Goal: Task Accomplishment & Management: Manage account settings

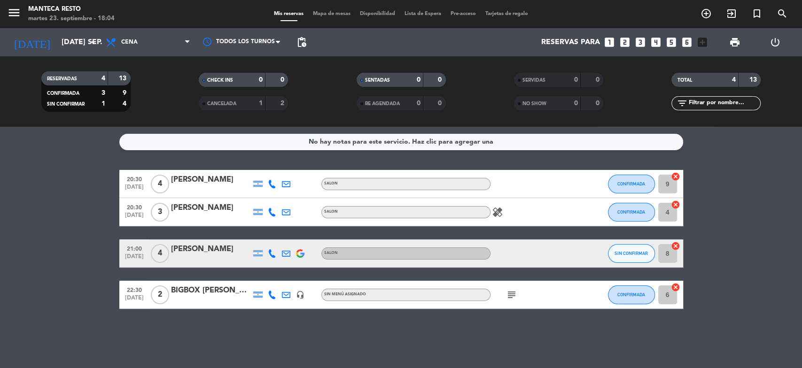
click at [269, 254] on icon at bounding box center [272, 253] width 8 height 8
click at [329, 16] on span "Mapa de mesas" at bounding box center [331, 13] width 47 height 5
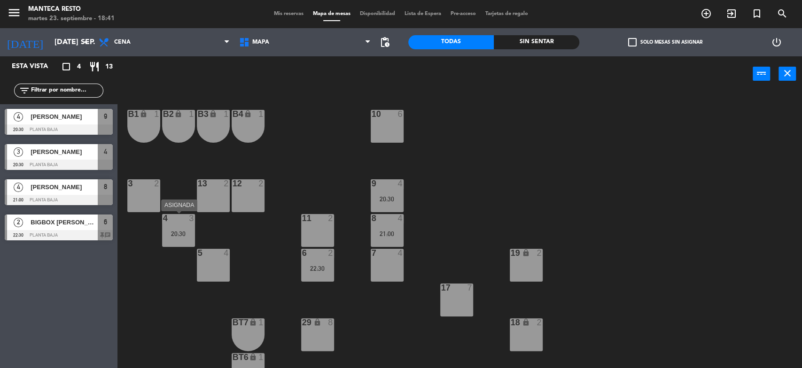
click at [186, 234] on div "20:30" at bounding box center [178, 234] width 33 height 7
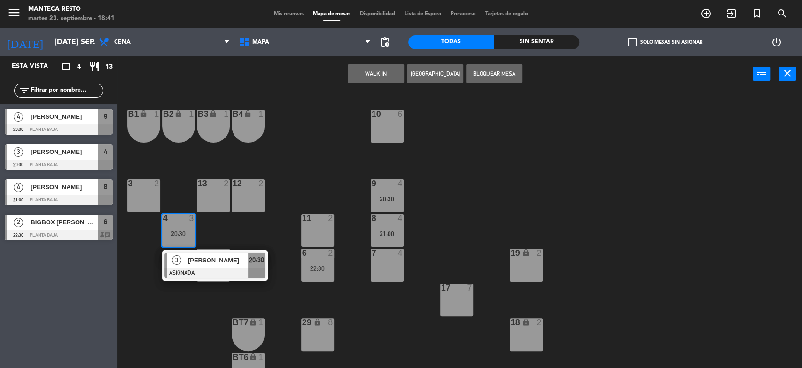
click at [139, 189] on div "3 2" at bounding box center [143, 195] width 33 height 33
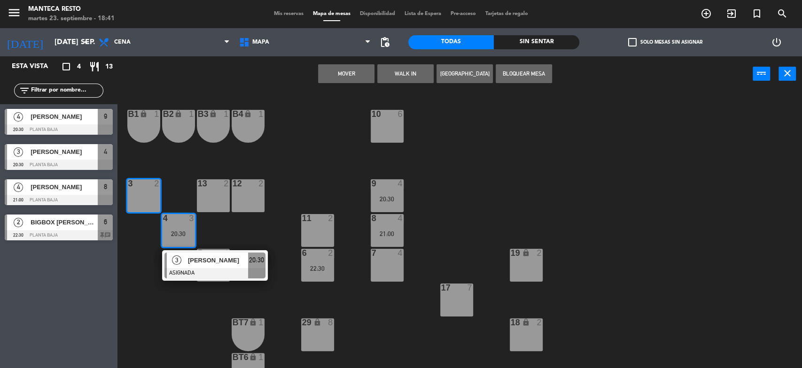
click at [357, 68] on button "Mover" at bounding box center [346, 73] width 56 height 19
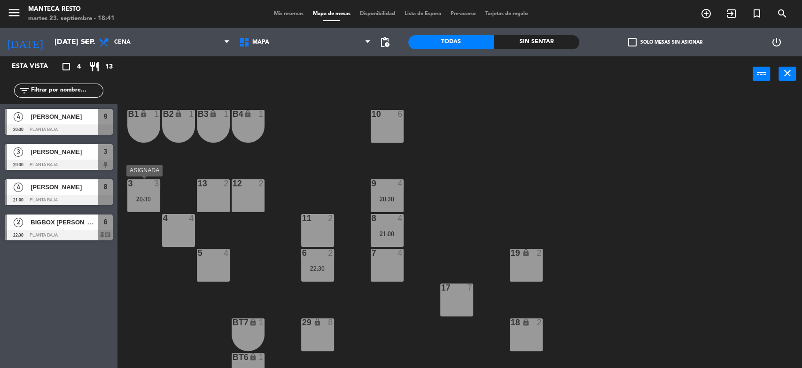
click at [151, 204] on div "3 3 20:30" at bounding box center [143, 195] width 33 height 33
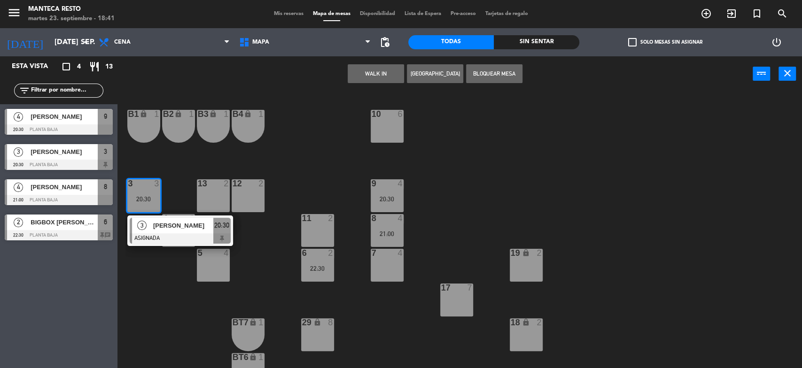
click at [150, 294] on div "10 6 B1 lock 1 B2 lock 1 B3 lock 1 B4 lock 1 3 3 20:30 3 [PERSON_NAME] ASIGNADA…" at bounding box center [463, 231] width 676 height 277
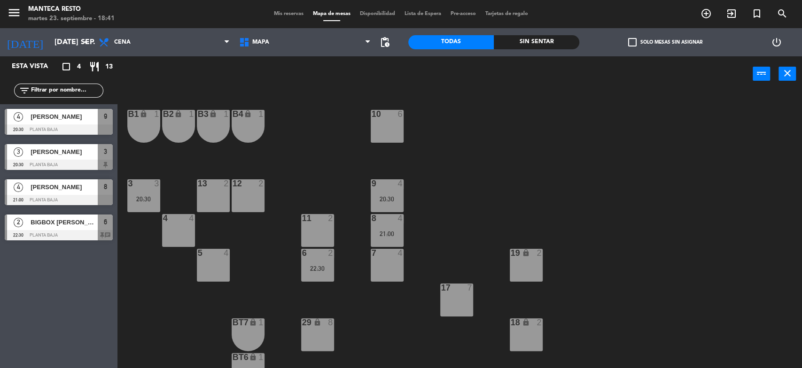
click at [177, 229] on div "4 4" at bounding box center [178, 230] width 33 height 33
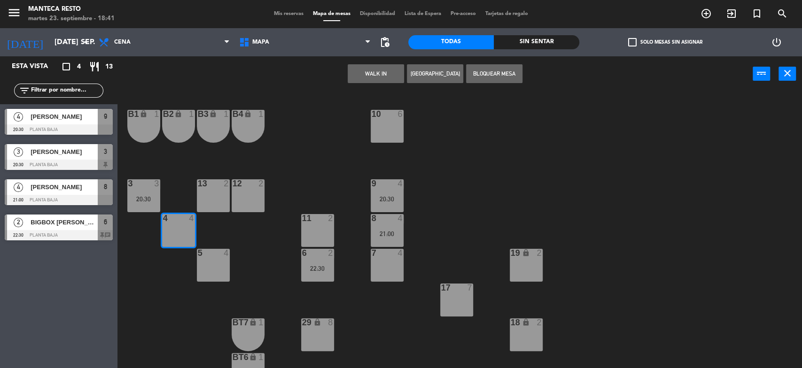
click at [140, 191] on div "3 3 20:30" at bounding box center [143, 195] width 33 height 33
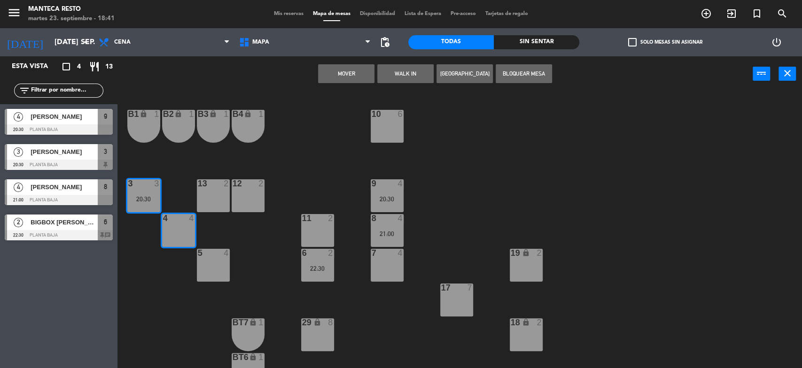
click at [356, 78] on button "Mover" at bounding box center [346, 73] width 56 height 19
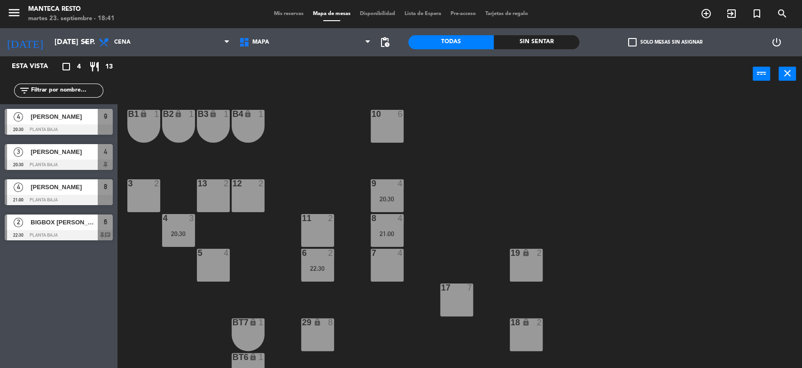
click at [73, 222] on span "BIGBOX [PERSON_NAME] [PERSON_NAME]" at bounding box center [64, 222] width 67 height 10
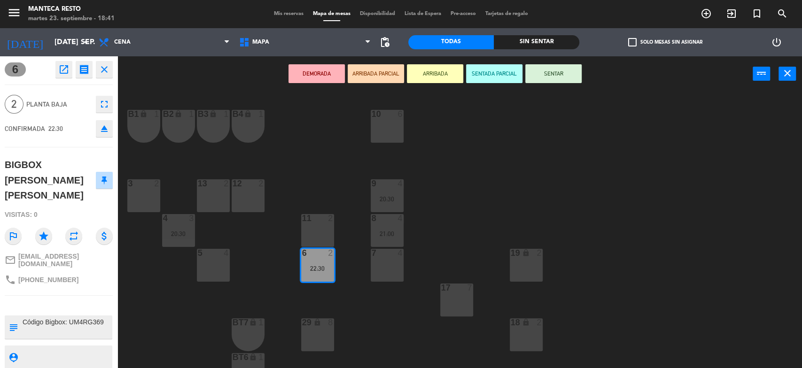
click at [161, 298] on div "10 6 B1 lock 1 B2 lock 1 B3 lock 1 B4 lock 1 3 2 12 2 9 4 20:30 13 2 4 3 20:30 …" at bounding box center [463, 231] width 676 height 277
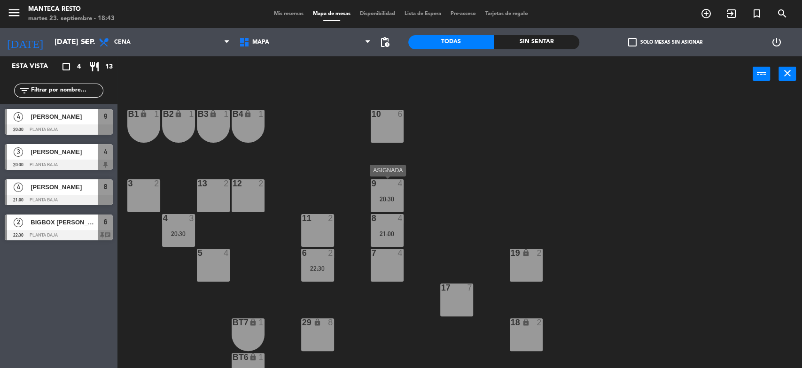
click at [392, 193] on div "9 4 20:30" at bounding box center [387, 195] width 33 height 33
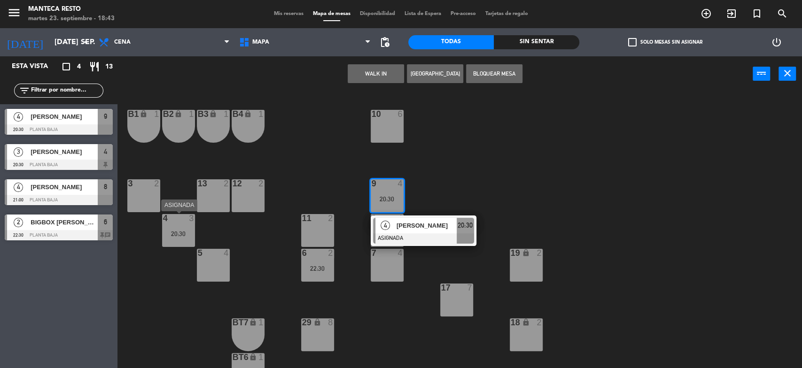
click at [185, 231] on div "20:30" at bounding box center [178, 234] width 33 height 7
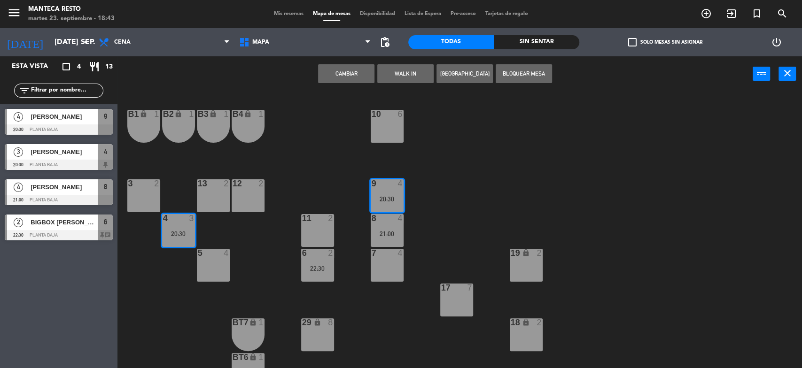
click at [365, 75] on button "Cambiar" at bounding box center [346, 73] width 56 height 19
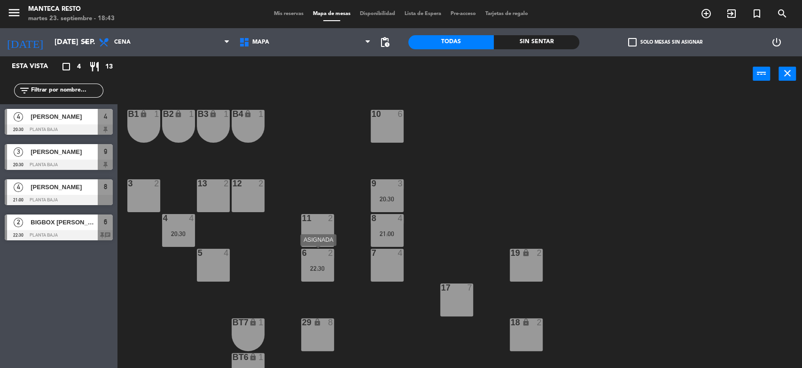
click at [318, 275] on div "6 2 22:30" at bounding box center [317, 265] width 33 height 33
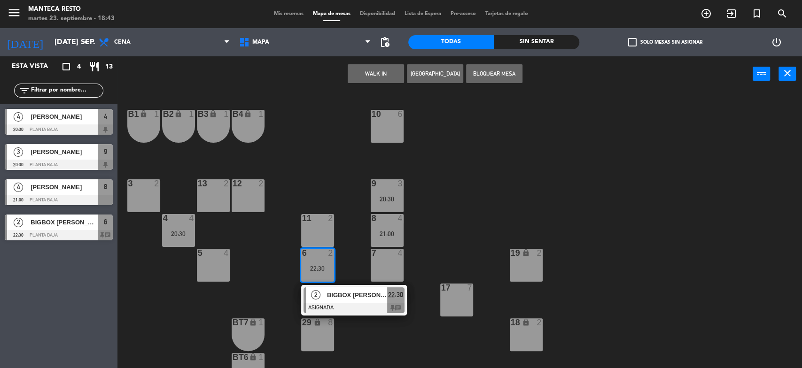
click at [250, 196] on div "12 2" at bounding box center [248, 195] width 33 height 33
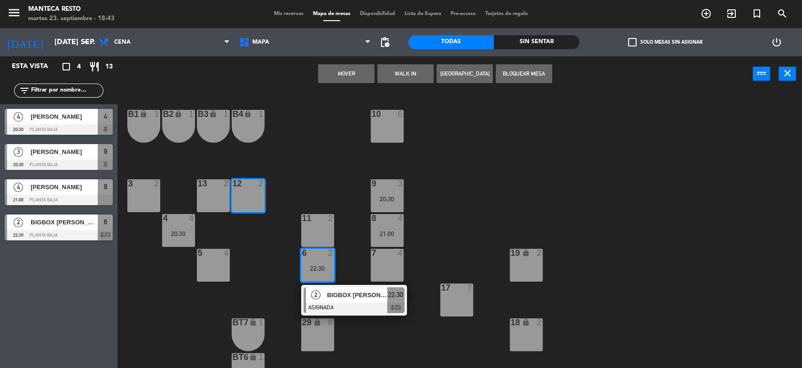
click at [357, 74] on button "Mover" at bounding box center [346, 73] width 56 height 19
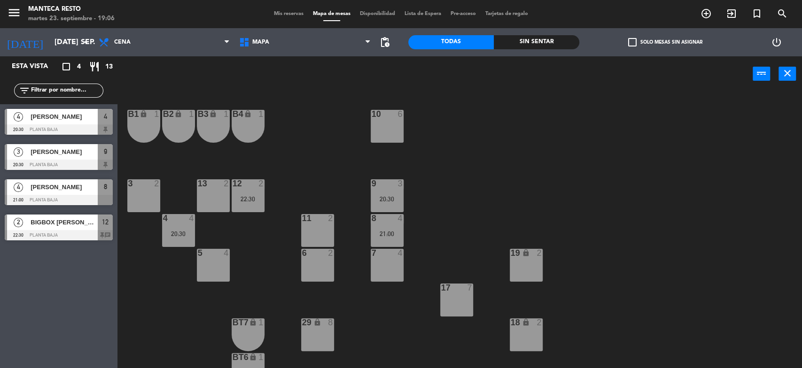
click at [284, 14] on span "Mis reservas" at bounding box center [288, 13] width 39 height 5
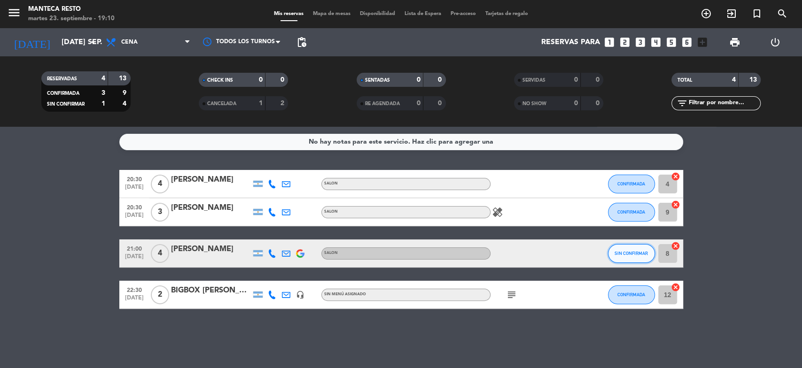
click at [627, 253] on span "SIN CONFIRMAR" at bounding box center [630, 253] width 33 height 5
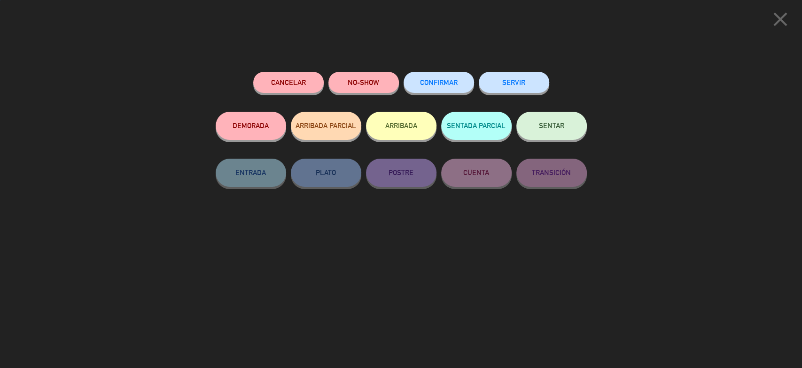
click at [457, 85] on span "CONFIRMAR" at bounding box center [439, 82] width 38 height 8
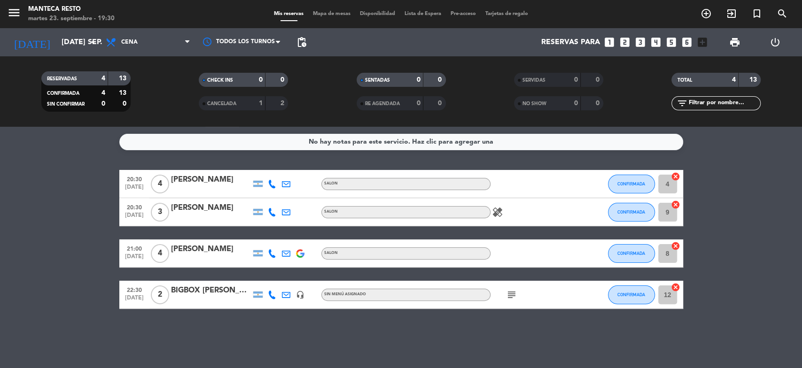
click at [495, 209] on icon "healing" at bounding box center [497, 212] width 11 height 11
click at [93, 200] on bookings-row "20:30 [DATE] 4 [PERSON_NAME] SALON CONFIRMADA 4 cancel 20:30 [DATE] 3 [PERSON_N…" at bounding box center [401, 239] width 802 height 139
click at [118, 43] on icon at bounding box center [112, 42] width 14 height 11
click at [79, 41] on input "[DATE] sep." at bounding box center [106, 42] width 99 height 18
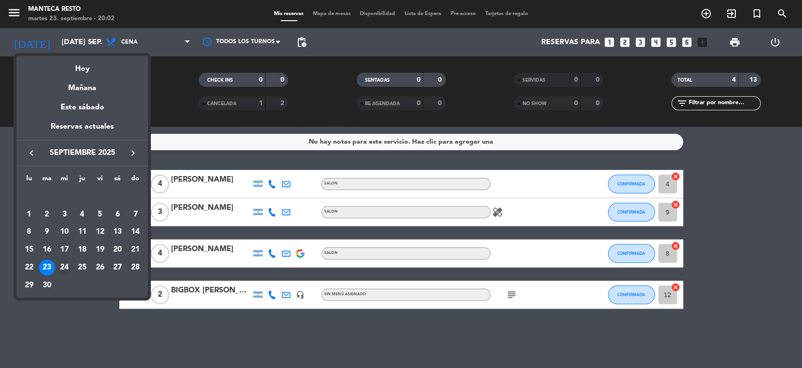
click at [62, 271] on div "24" at bounding box center [64, 268] width 16 height 16
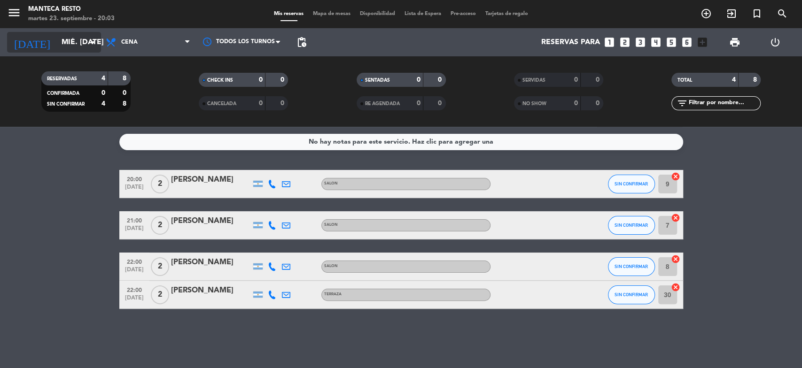
click at [58, 39] on input "mié. [DATE]" at bounding box center [106, 42] width 99 height 18
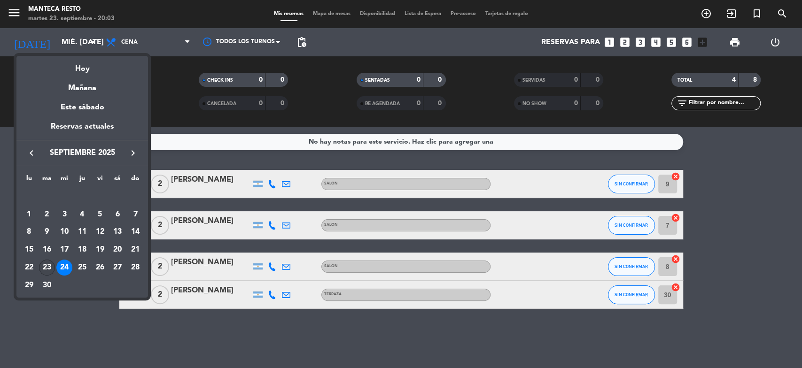
click at [48, 268] on div "23" at bounding box center [47, 268] width 16 height 16
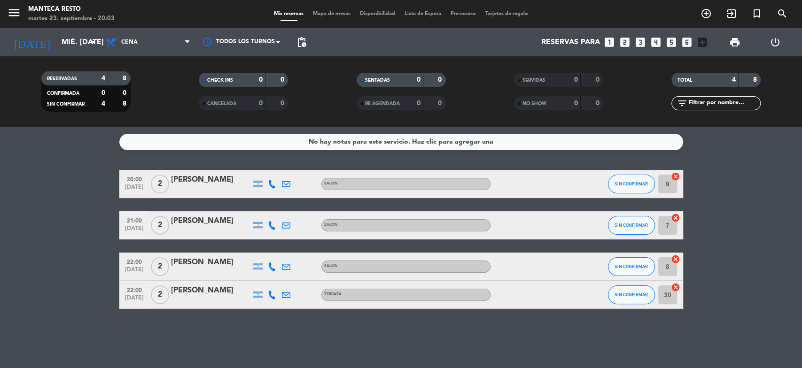
type input "[DATE] sep."
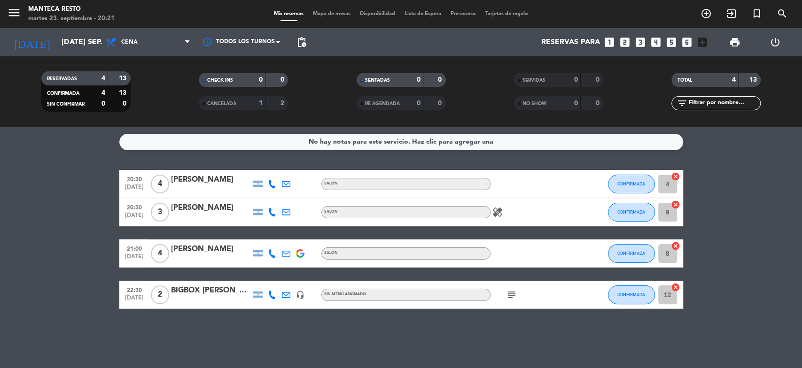
click at [334, 16] on span "Mapa de mesas" at bounding box center [331, 13] width 47 height 5
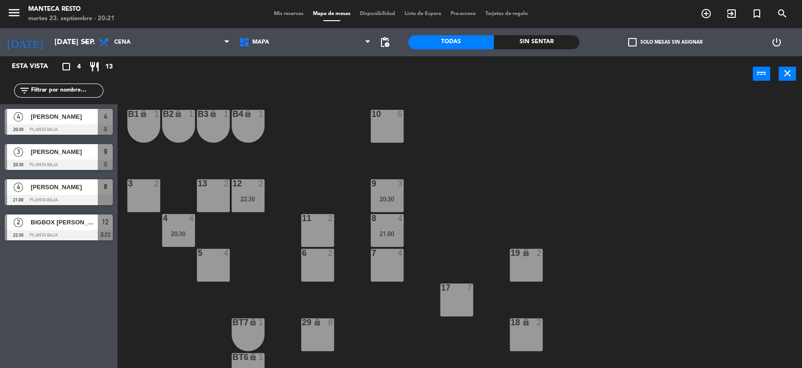
click at [64, 165] on div at bounding box center [59, 165] width 108 height 10
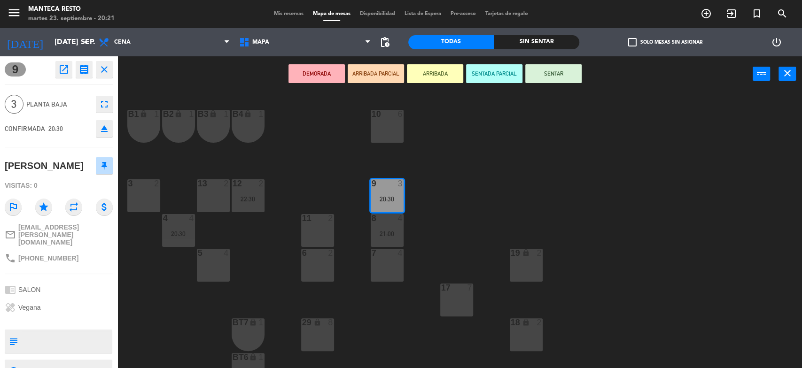
click at [109, 70] on button "close" at bounding box center [104, 69] width 17 height 17
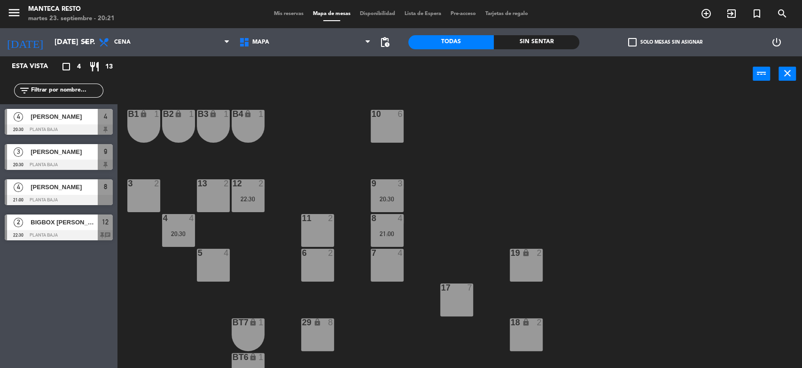
click at [53, 155] on span "[PERSON_NAME]" at bounding box center [64, 152] width 67 height 10
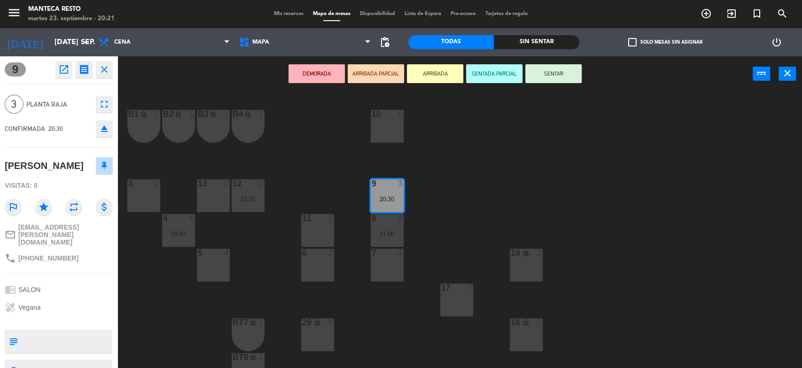
click at [181, 227] on div "4 4 20:30" at bounding box center [178, 230] width 33 height 33
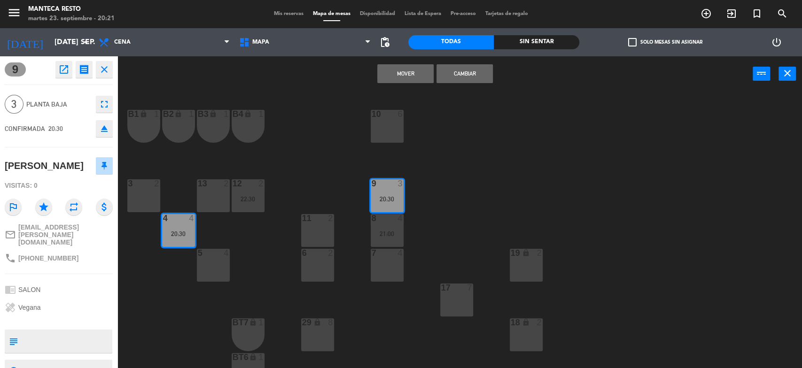
click at [466, 66] on button "Cambiar" at bounding box center [464, 73] width 56 height 19
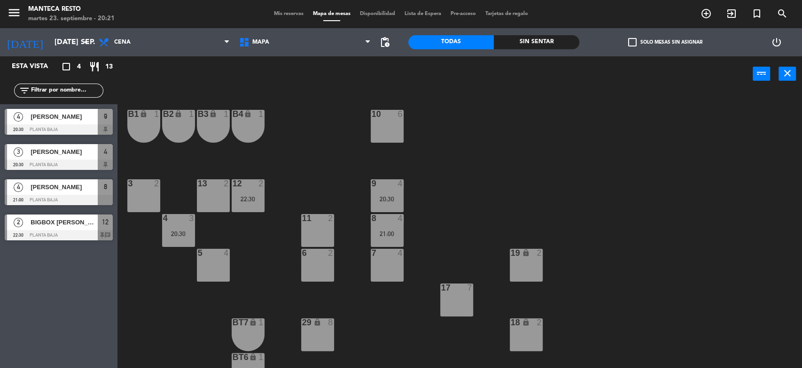
click at [282, 12] on span "Mis reservas" at bounding box center [288, 13] width 39 height 5
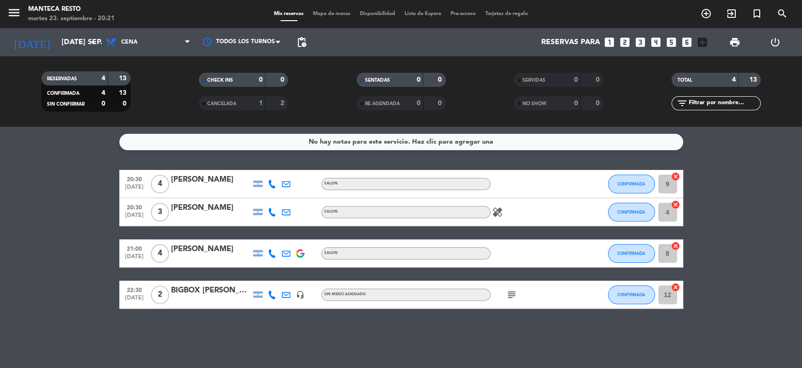
click at [496, 211] on icon "healing" at bounding box center [497, 212] width 11 height 11
click at [630, 211] on span "CONFIRMADA" at bounding box center [631, 211] width 28 height 5
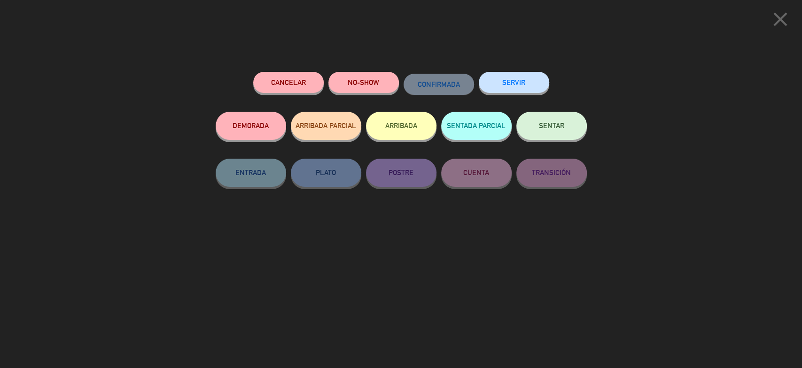
click at [559, 121] on button "SENTAR" at bounding box center [551, 126] width 70 height 28
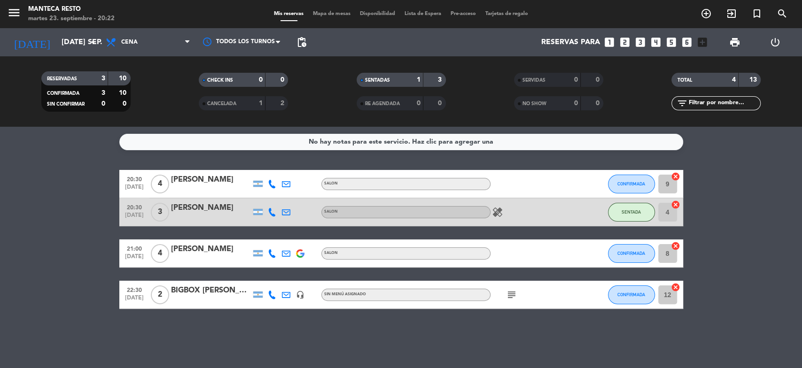
click at [328, 15] on span "Mapa de mesas" at bounding box center [331, 13] width 47 height 5
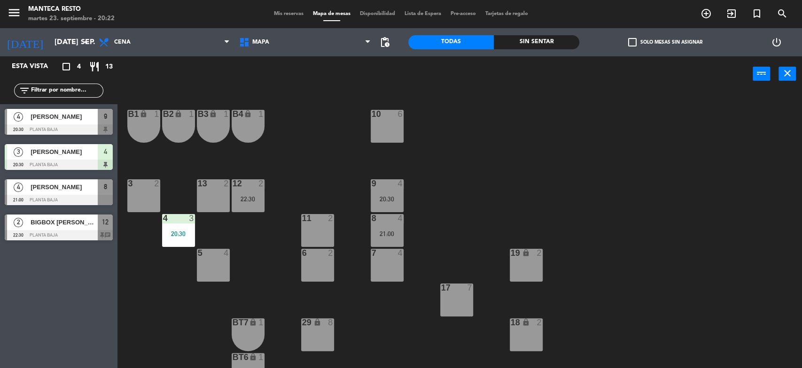
click at [308, 233] on div "11 2" at bounding box center [317, 230] width 33 height 33
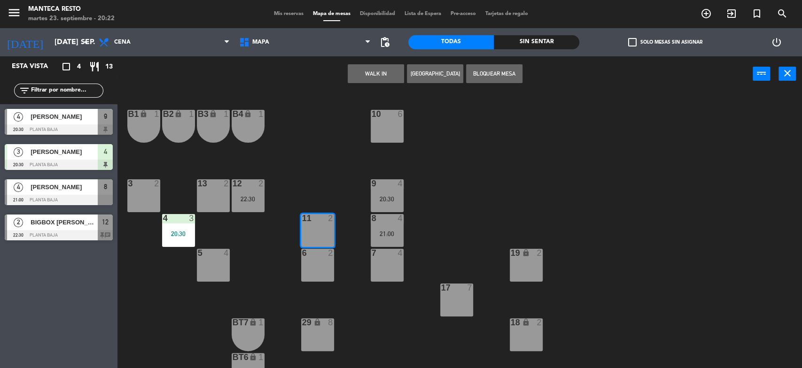
click at [385, 70] on button "WALK IN" at bounding box center [376, 73] width 56 height 19
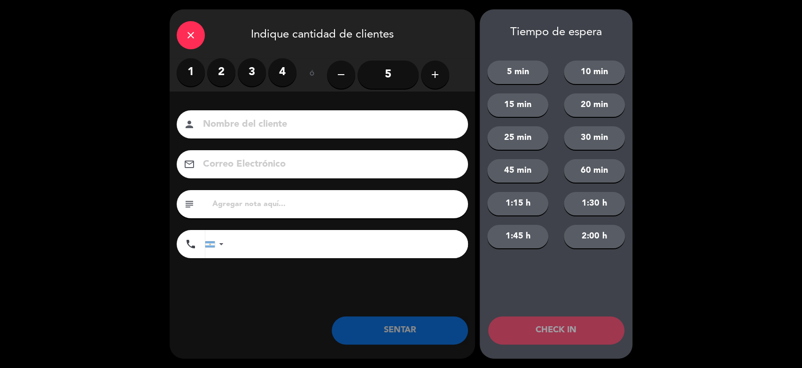
click at [215, 70] on label "2" at bounding box center [221, 72] width 28 height 28
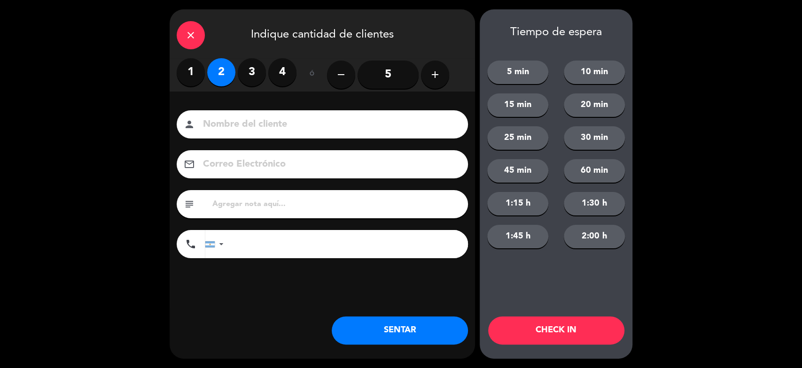
click at [411, 333] on button "SENTAR" at bounding box center [400, 331] width 136 height 28
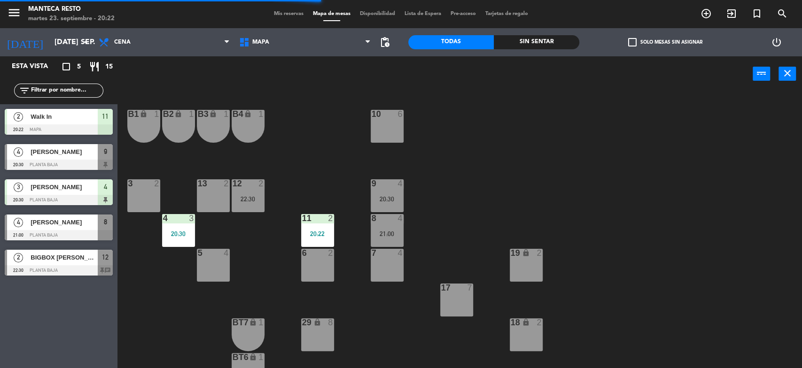
click at [278, 12] on span "Mis reservas" at bounding box center [288, 13] width 39 height 5
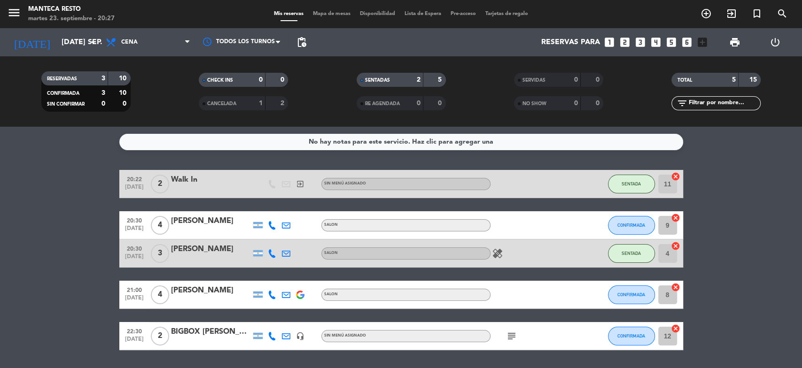
click at [270, 226] on icon at bounding box center [272, 225] width 8 height 8
click at [265, 212] on span "Copiar" at bounding box center [265, 210] width 20 height 10
click at [331, 13] on span "Mapa de mesas" at bounding box center [331, 13] width 47 height 5
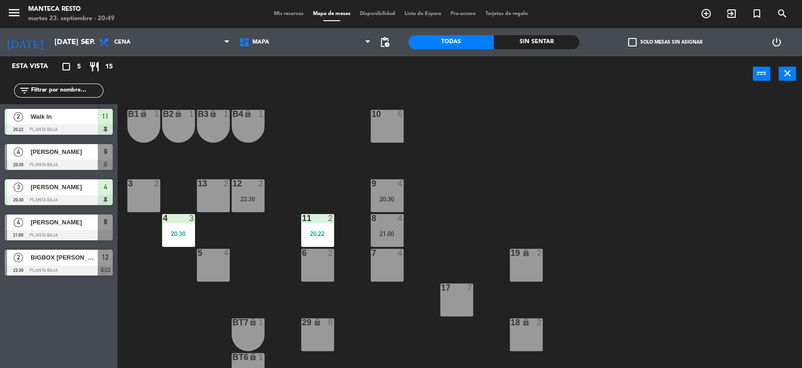
click at [69, 227] on span "[PERSON_NAME]" at bounding box center [64, 222] width 67 height 10
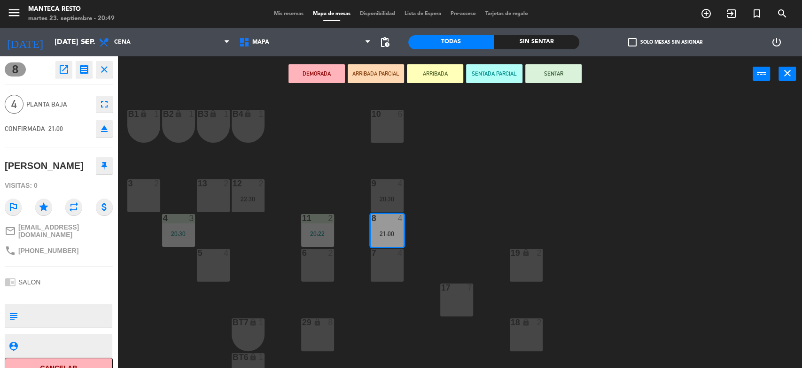
click at [283, 16] on span "Mis reservas" at bounding box center [288, 13] width 39 height 5
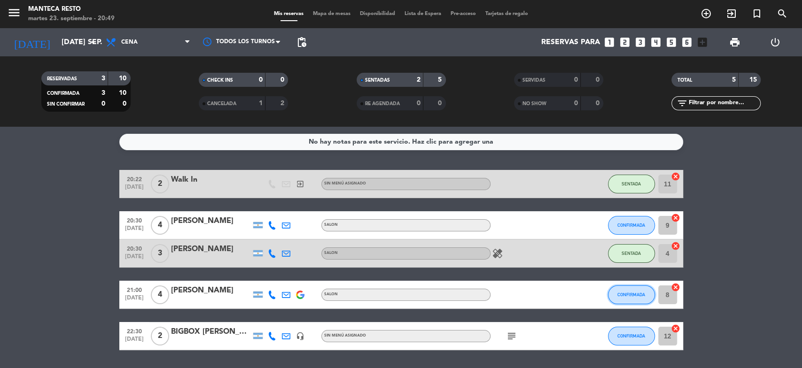
click at [635, 296] on span "CONFIRMADA" at bounding box center [631, 294] width 28 height 5
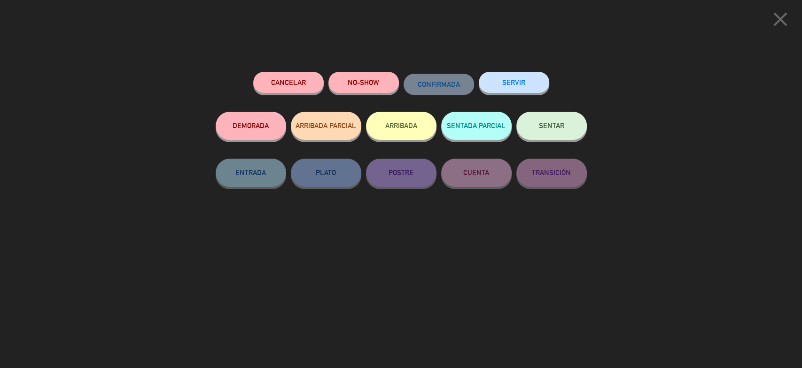
click at [566, 129] on button "SENTAR" at bounding box center [551, 126] width 70 height 28
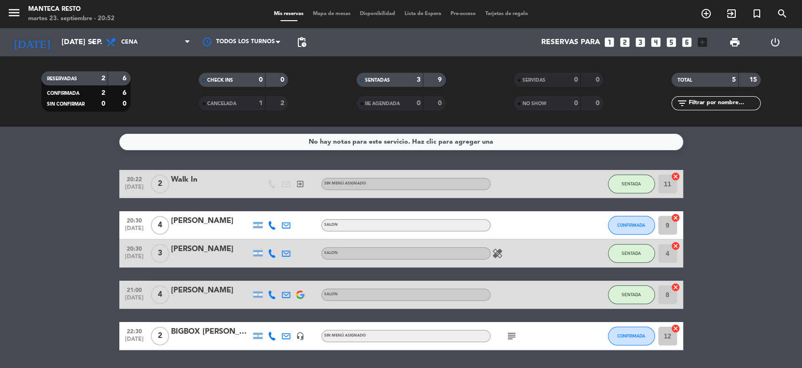
click at [271, 229] on icon at bounding box center [272, 225] width 8 height 8
click at [635, 228] on button "CONFIRMADA" at bounding box center [631, 225] width 47 height 19
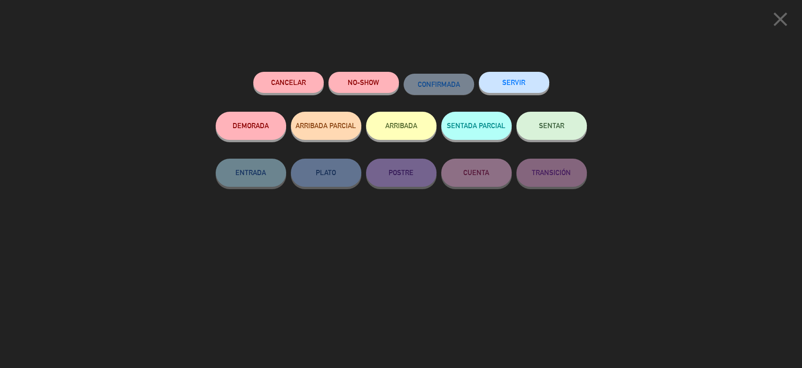
click at [567, 129] on button "SENTAR" at bounding box center [551, 126] width 70 height 28
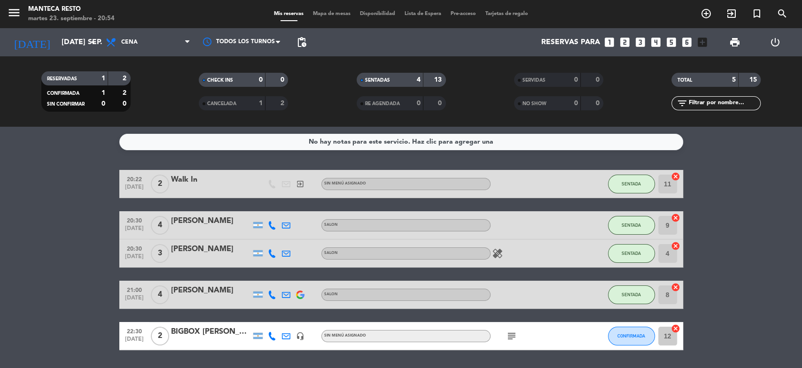
click at [509, 336] on icon "subject" at bounding box center [511, 336] width 11 height 11
click at [0, 302] on bookings-row "20:22 [DATE] 2 Walk In exit_to_app Sin menú asignado SENTADA 11 cancel 20:30 [D…" at bounding box center [401, 260] width 802 height 180
click at [330, 15] on span "Mapa de mesas" at bounding box center [331, 13] width 47 height 5
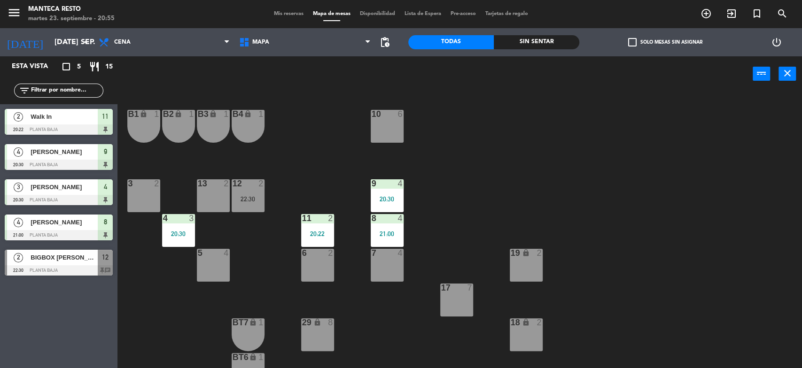
click at [58, 163] on div at bounding box center [59, 165] width 108 height 10
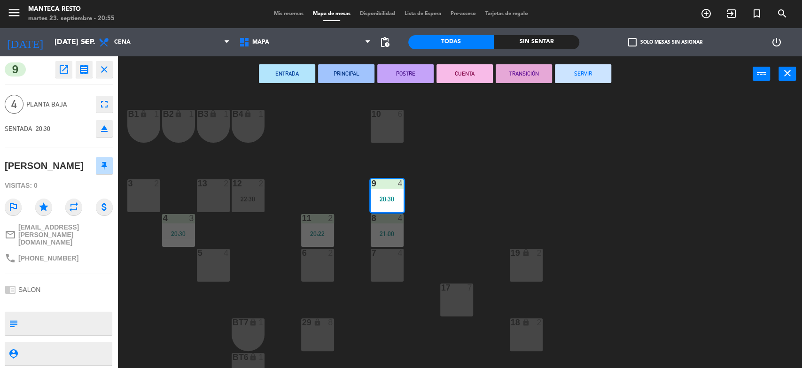
click at [387, 263] on div "7 4" at bounding box center [387, 265] width 33 height 33
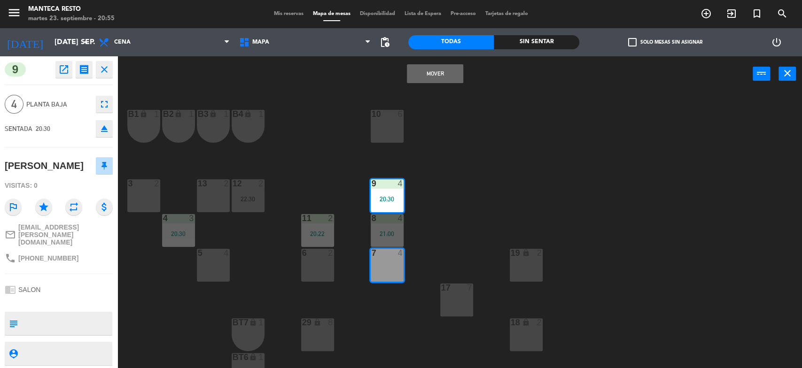
click at [440, 70] on button "Mover" at bounding box center [435, 73] width 56 height 19
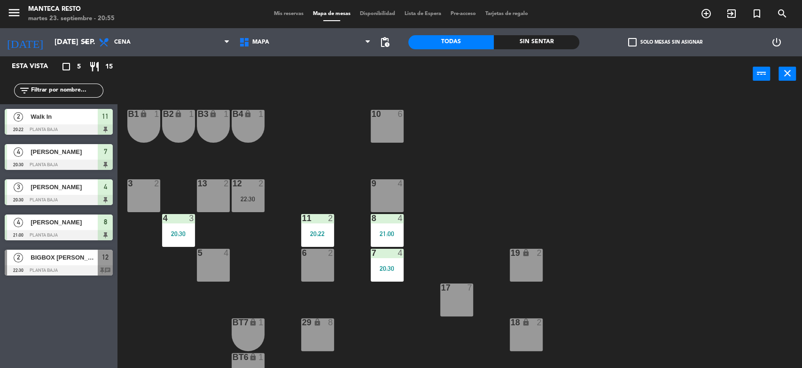
click at [278, 16] on span "Mis reservas" at bounding box center [288, 13] width 39 height 5
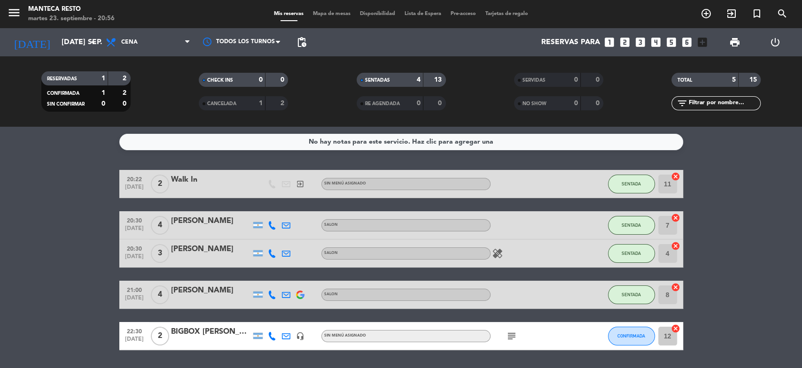
click at [316, 15] on span "Mapa de mesas" at bounding box center [331, 13] width 47 height 5
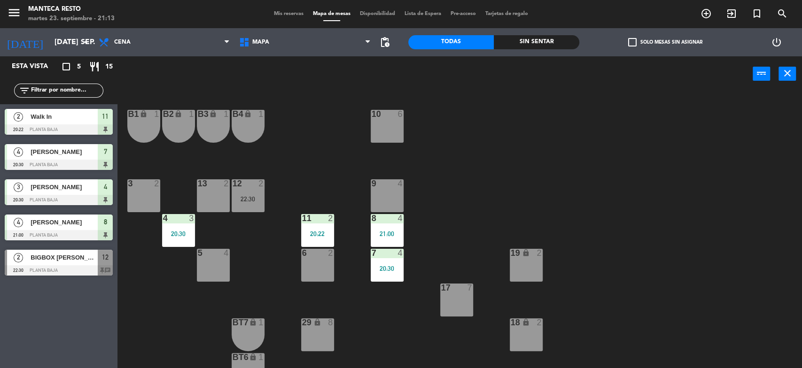
click at [288, 15] on span "Mis reservas" at bounding box center [288, 13] width 39 height 5
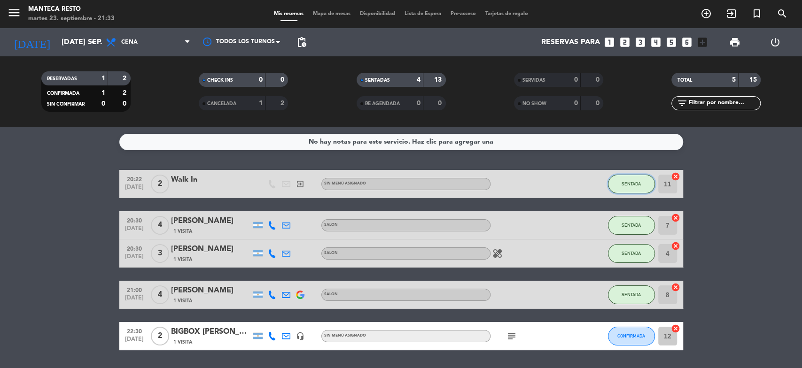
click at [630, 181] on span "SENTADA" at bounding box center [630, 183] width 19 height 5
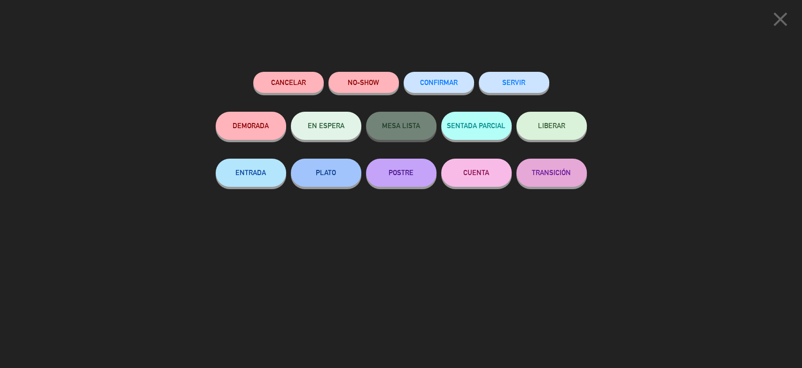
click at [518, 85] on button "SERVIR" at bounding box center [514, 82] width 70 height 21
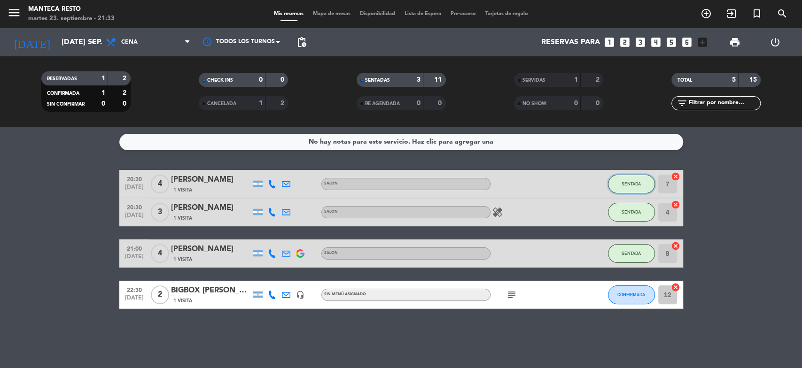
click at [627, 179] on button "SENTADA" at bounding box center [631, 184] width 47 height 19
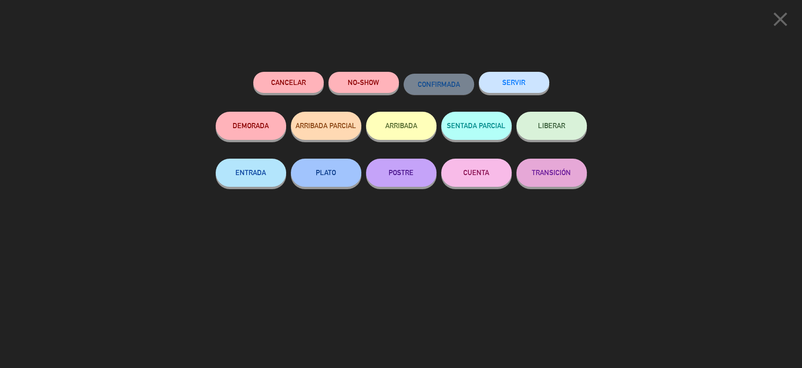
click at [783, 17] on icon "close" at bounding box center [779, 19] width 23 height 23
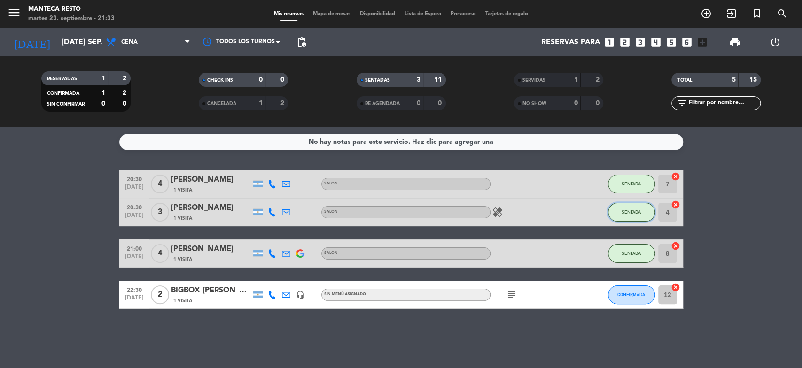
click at [639, 216] on button "SENTADA" at bounding box center [631, 212] width 47 height 19
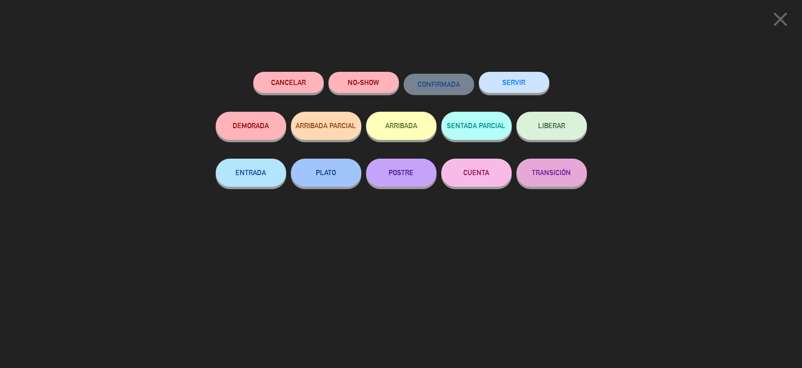
click at [521, 85] on button "SERVIR" at bounding box center [514, 82] width 70 height 21
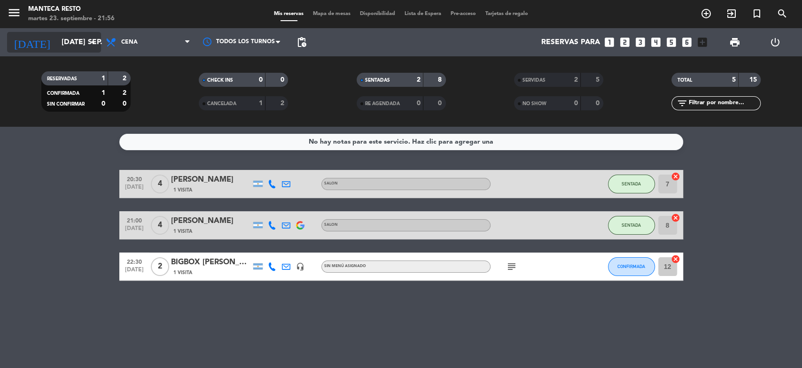
click at [57, 38] on input "[DATE] sep." at bounding box center [106, 42] width 99 height 18
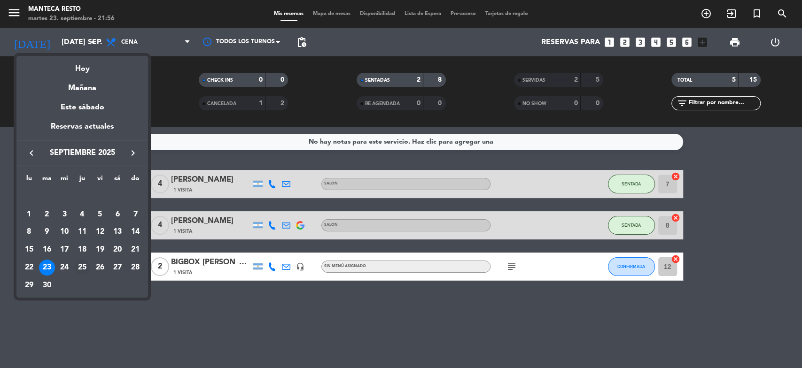
click at [76, 268] on div "25" at bounding box center [82, 268] width 16 height 16
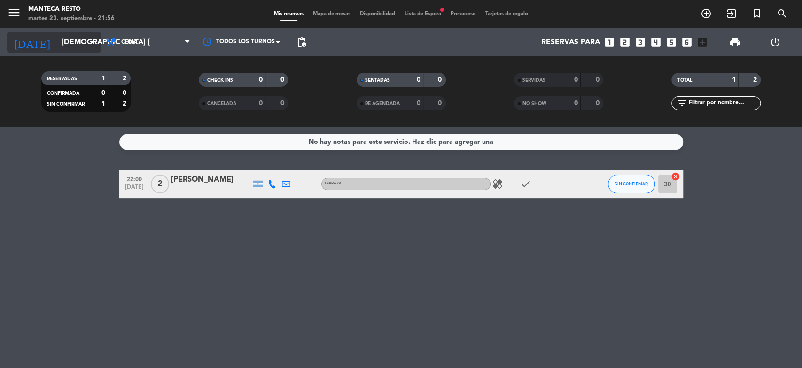
click at [57, 42] on input "[DEMOGRAPHIC_DATA] [DATE]" at bounding box center [106, 42] width 99 height 18
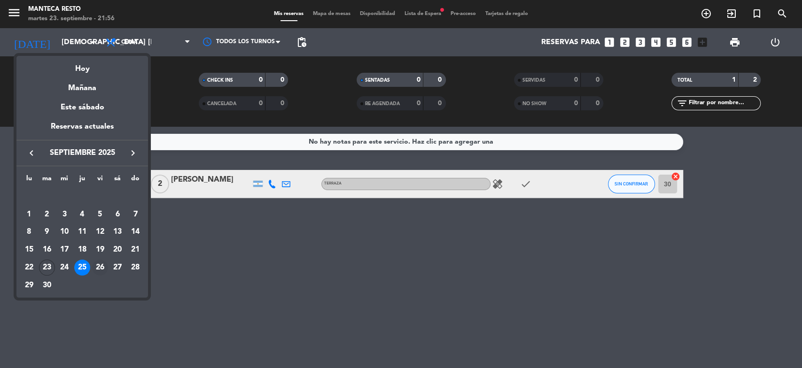
click at [101, 268] on div "26" at bounding box center [100, 268] width 16 height 16
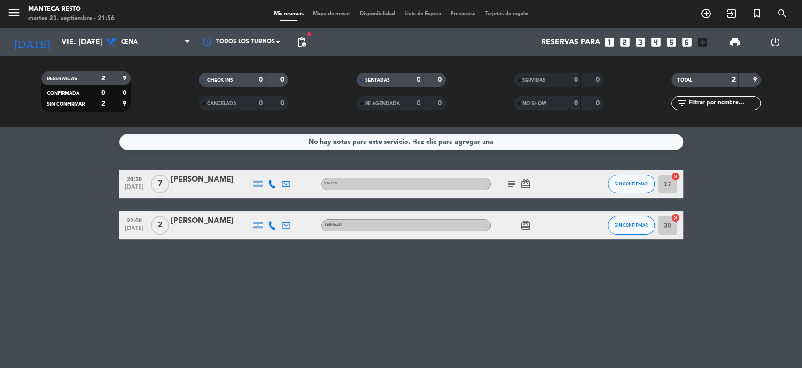
click at [514, 184] on icon "subject" at bounding box center [511, 183] width 11 height 11
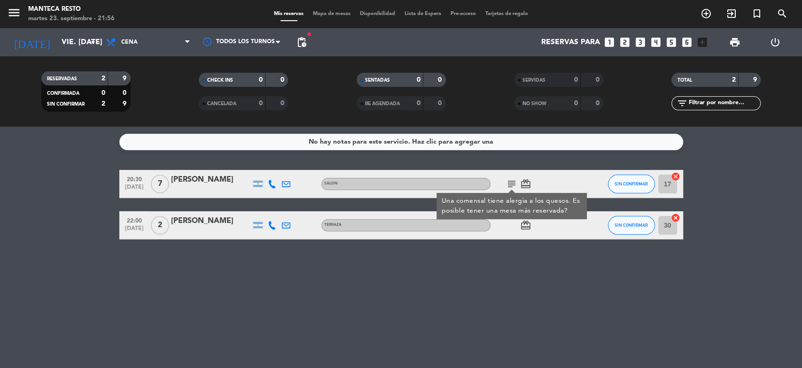
click at [511, 183] on icon "subject" at bounding box center [511, 183] width 11 height 11
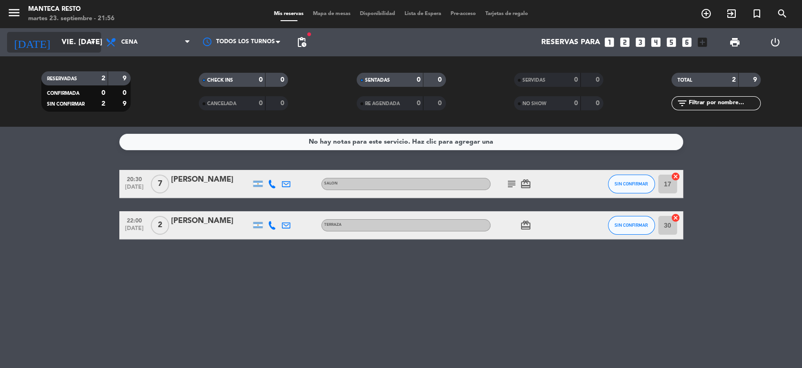
click at [68, 39] on input "vie. [DATE]" at bounding box center [106, 42] width 99 height 18
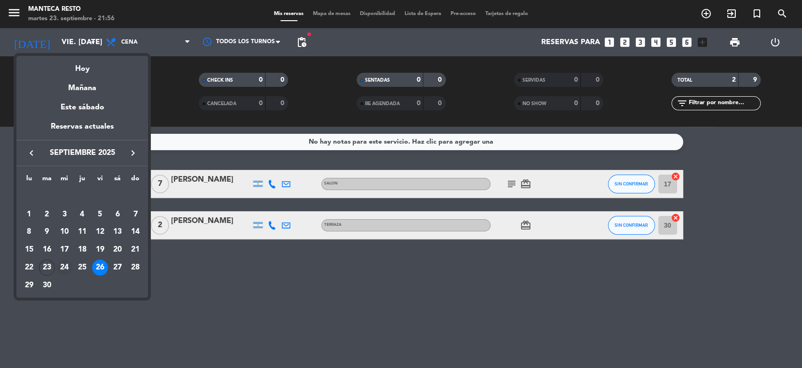
click at [65, 269] on div "24" at bounding box center [64, 268] width 16 height 16
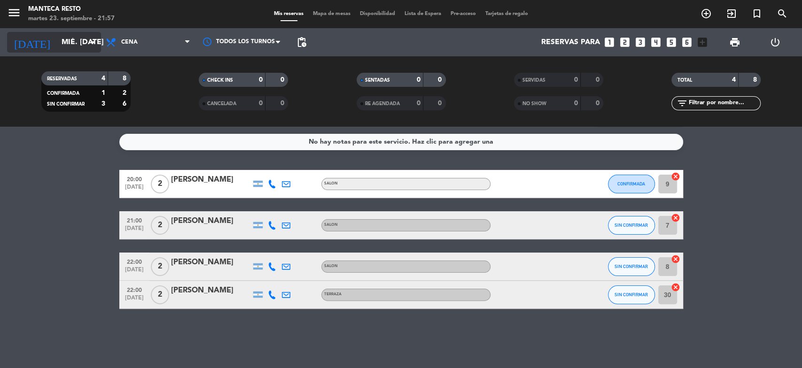
click at [57, 36] on input "mié. [DATE]" at bounding box center [106, 42] width 99 height 18
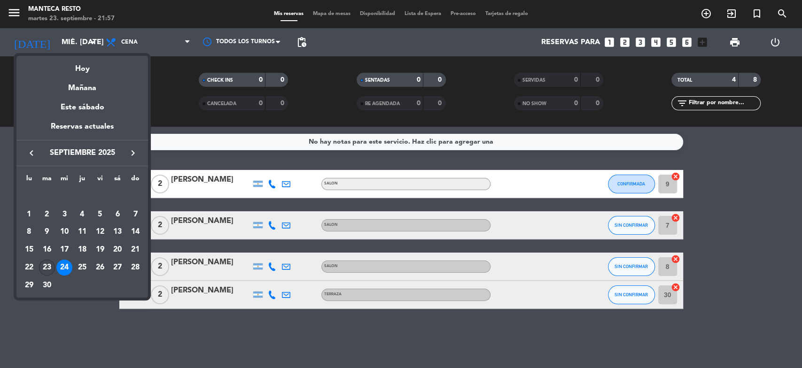
click at [44, 266] on div "23" at bounding box center [47, 268] width 16 height 16
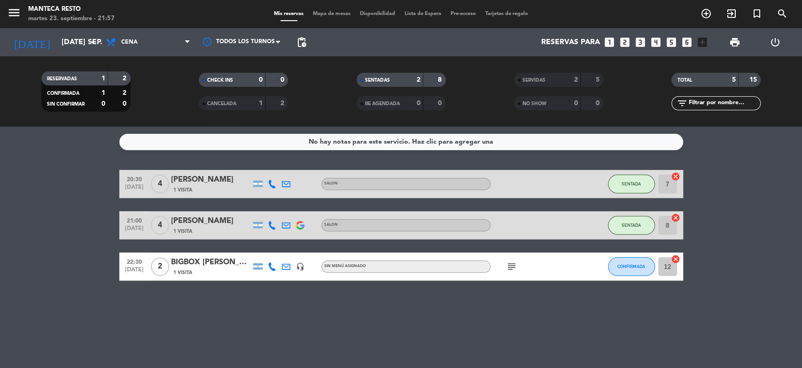
click at [508, 269] on icon "subject" at bounding box center [511, 266] width 11 height 11
click at [511, 269] on icon "subject" at bounding box center [511, 266] width 11 height 11
click at [94, 42] on icon "arrow_drop_down" at bounding box center [92, 42] width 11 height 11
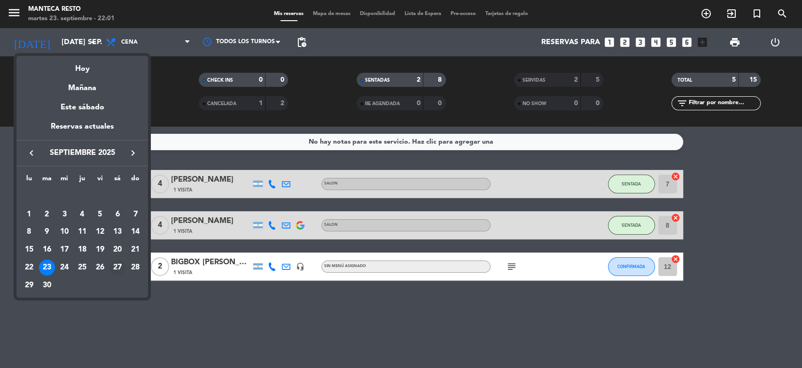
click at [116, 267] on div "27" at bounding box center [117, 268] width 16 height 16
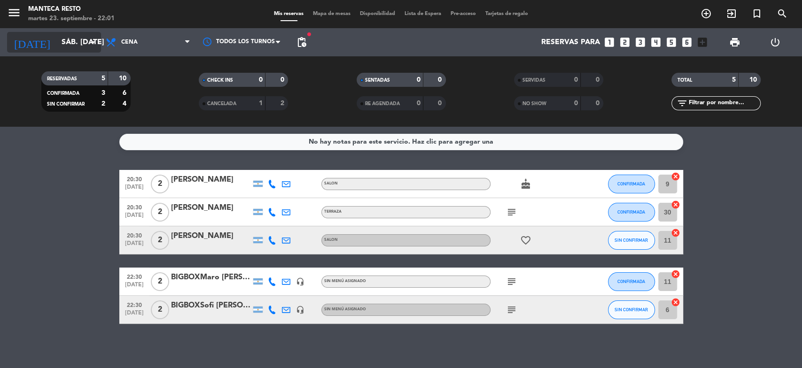
click at [71, 46] on input "sáb. [DATE]" at bounding box center [106, 42] width 99 height 18
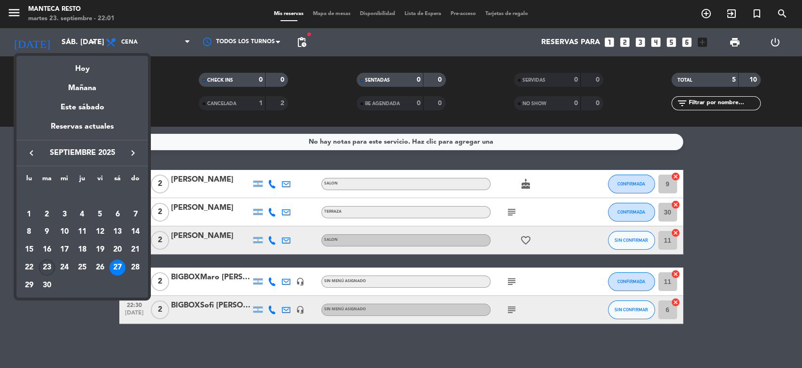
click at [50, 267] on div "23" at bounding box center [47, 268] width 16 height 16
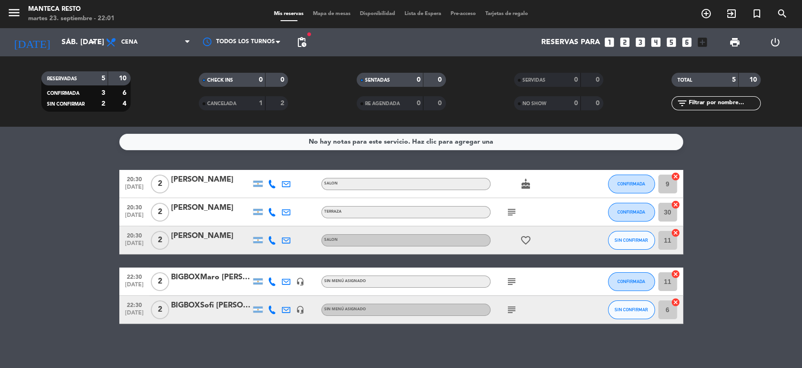
type input "[DATE] sep."
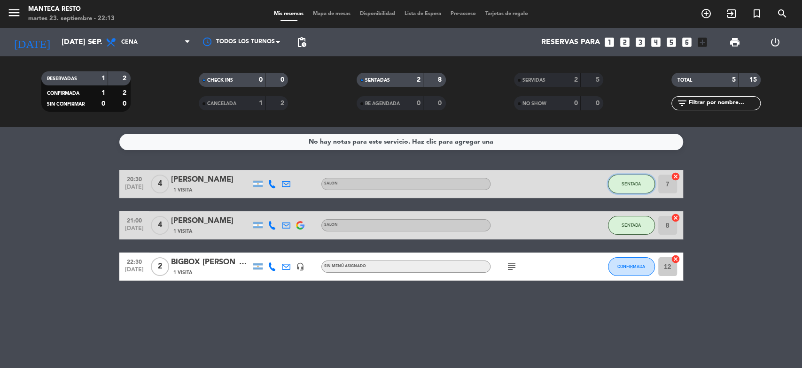
click at [632, 184] on span "SENTADA" at bounding box center [630, 183] width 19 height 5
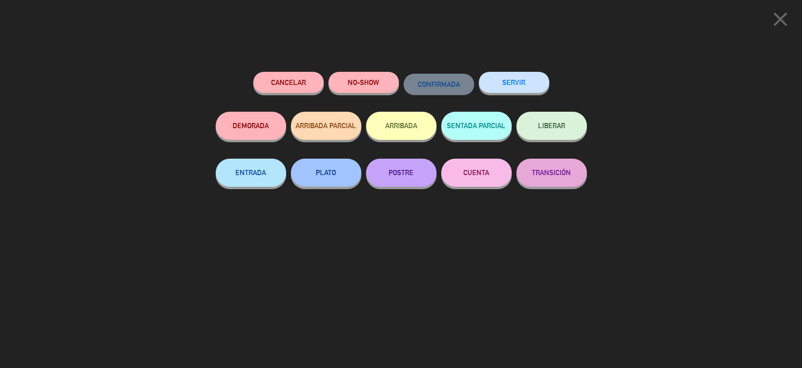
click at [530, 88] on button "SERVIR" at bounding box center [514, 82] width 70 height 21
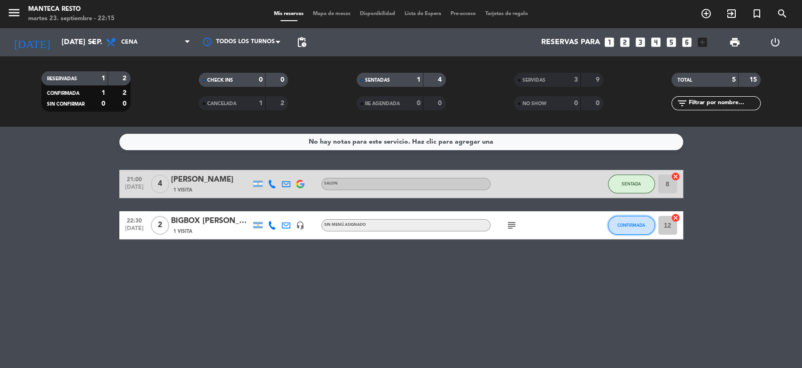
click at [643, 225] on span "CONFIRMADA" at bounding box center [631, 225] width 28 height 5
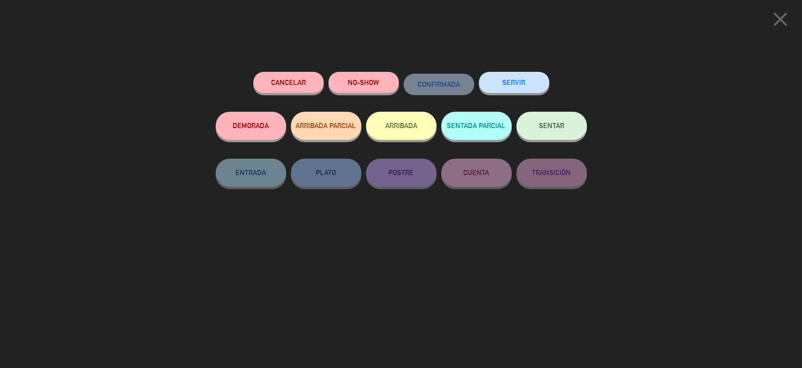
click at [505, 85] on button "SERVIR" at bounding box center [514, 82] width 70 height 21
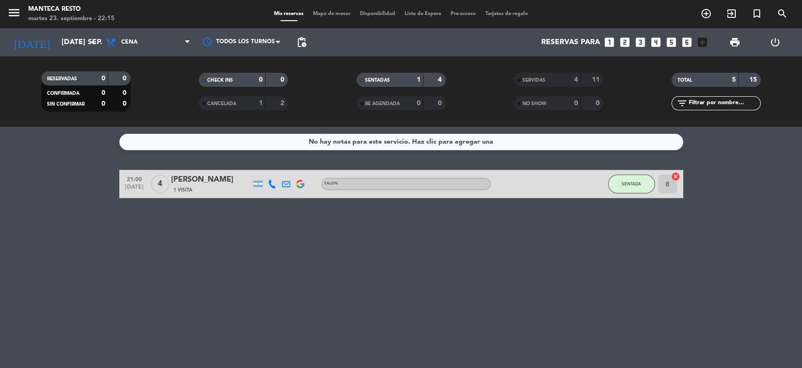
click at [727, 106] on input "text" at bounding box center [723, 103] width 73 height 10
click at [17, 4] on span "menu" at bounding box center [17, 14] width 21 height 22
click at [15, 10] on icon "menu" at bounding box center [14, 13] width 14 height 14
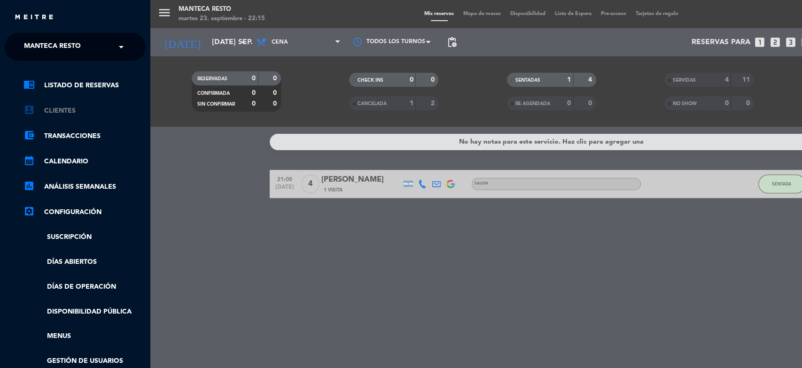
click at [81, 107] on link "account_box Clientes" at bounding box center [84, 110] width 122 height 11
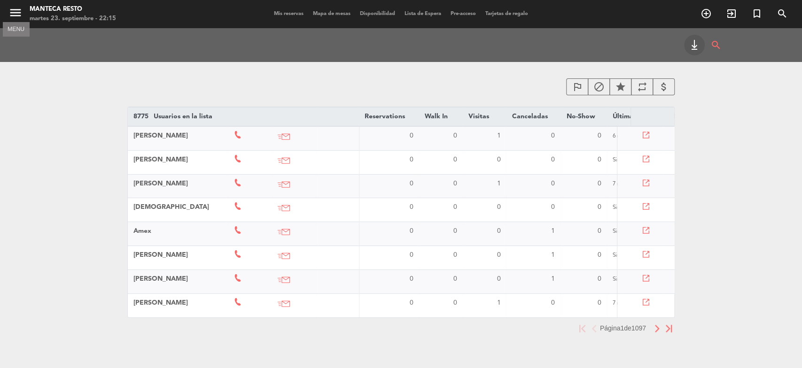
click at [19, 13] on icon "menu" at bounding box center [15, 13] width 14 height 14
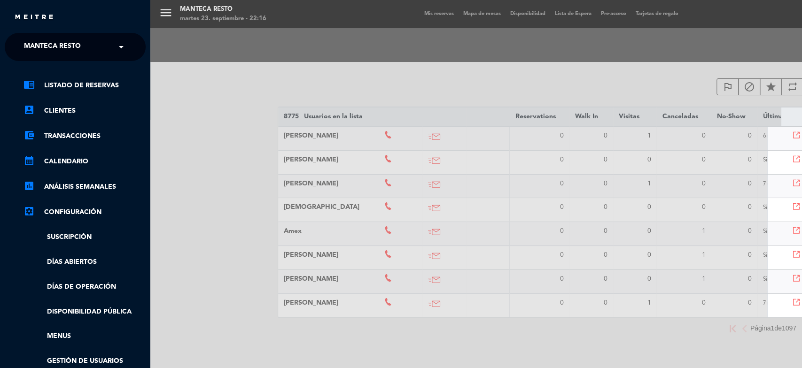
click at [426, 9] on div "menu Manteca Resto martes 23. septiembre - 22:16 Mis reservas Mapa de mesas Dis…" at bounding box center [551, 184] width 802 height 368
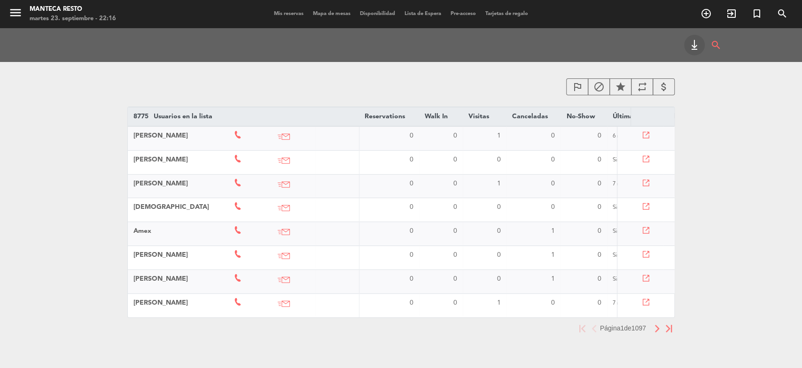
click at [289, 15] on span "Mis reservas" at bounding box center [288, 13] width 39 height 5
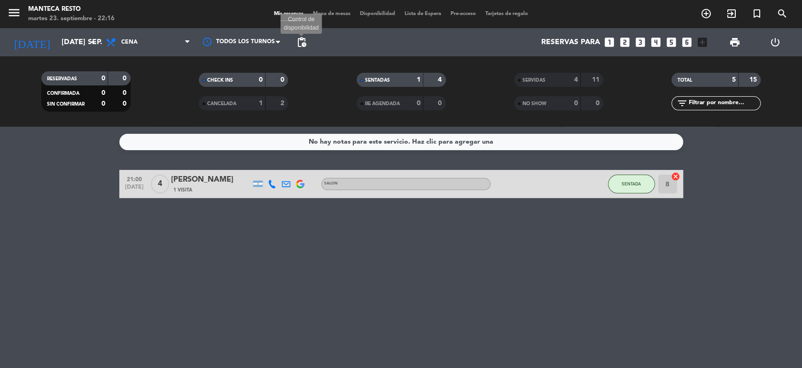
click at [302, 41] on span "pending_actions" at bounding box center [301, 42] width 11 height 11
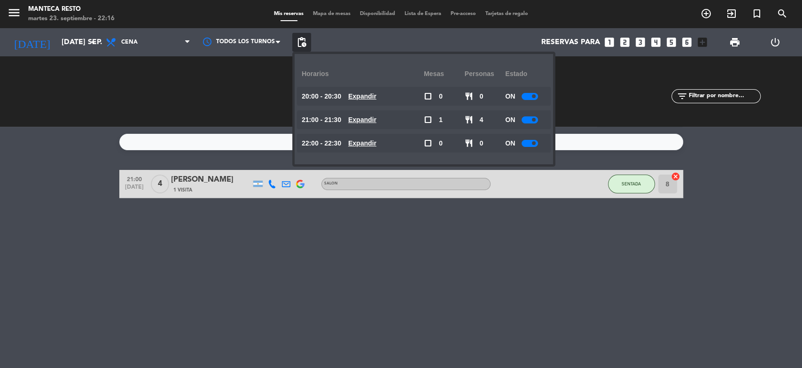
click at [302, 41] on span "pending_actions" at bounding box center [301, 42] width 11 height 11
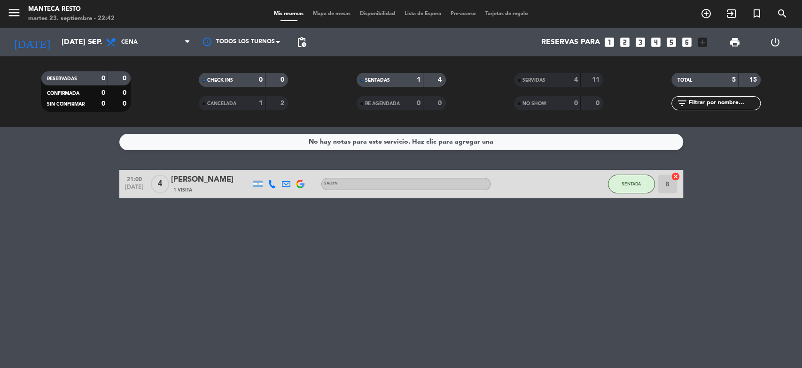
click at [343, 14] on span "Mapa de mesas" at bounding box center [331, 13] width 47 height 5
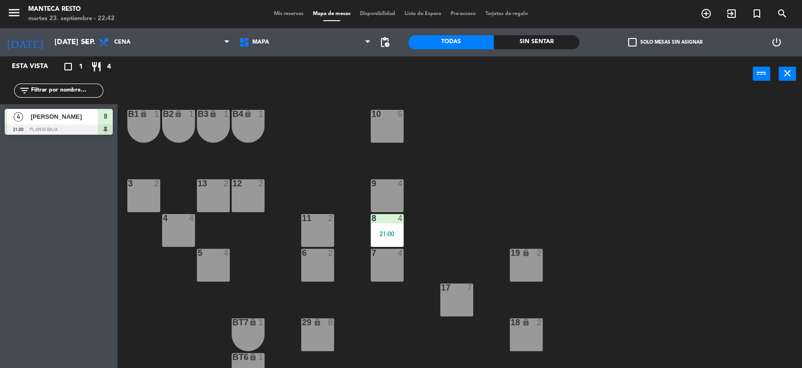
click at [251, 191] on div "12 2" at bounding box center [248, 195] width 33 height 33
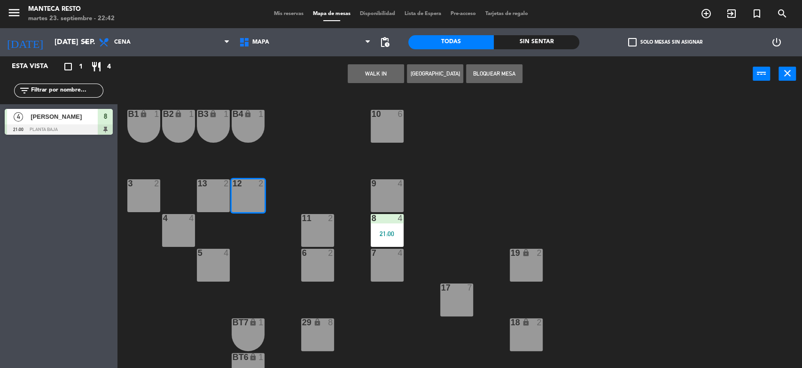
click at [395, 72] on button "WALK IN" at bounding box center [376, 73] width 56 height 19
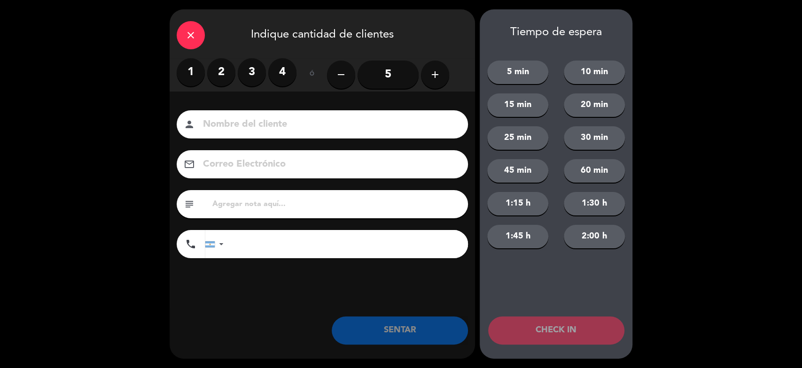
click at [222, 71] on label "2" at bounding box center [221, 72] width 28 height 28
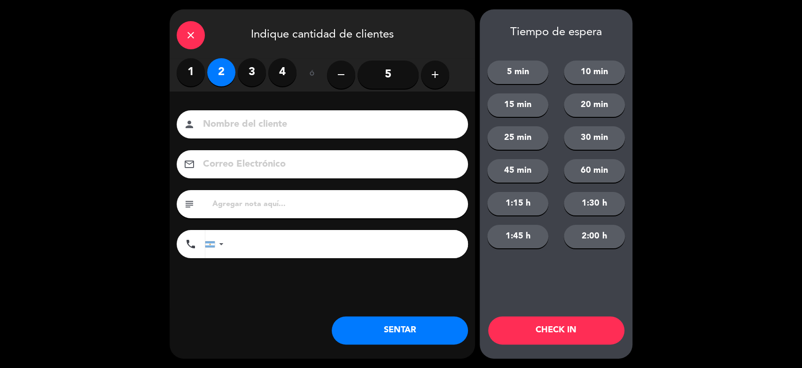
click at [403, 327] on button "SENTAR" at bounding box center [400, 331] width 136 height 28
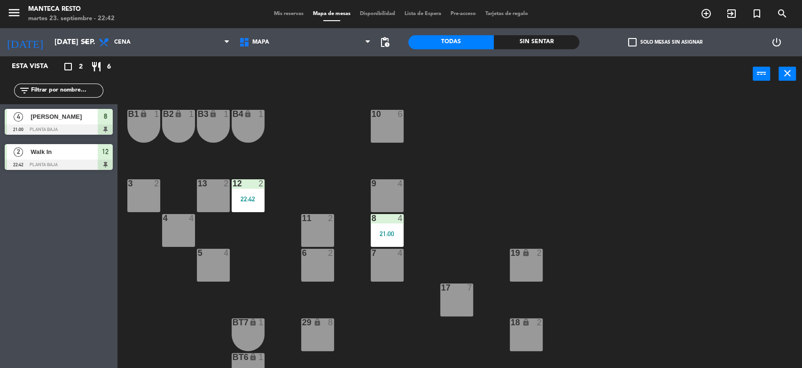
click at [289, 12] on span "Mis reservas" at bounding box center [288, 13] width 39 height 5
